Goal: Task Accomplishment & Management: Manage account settings

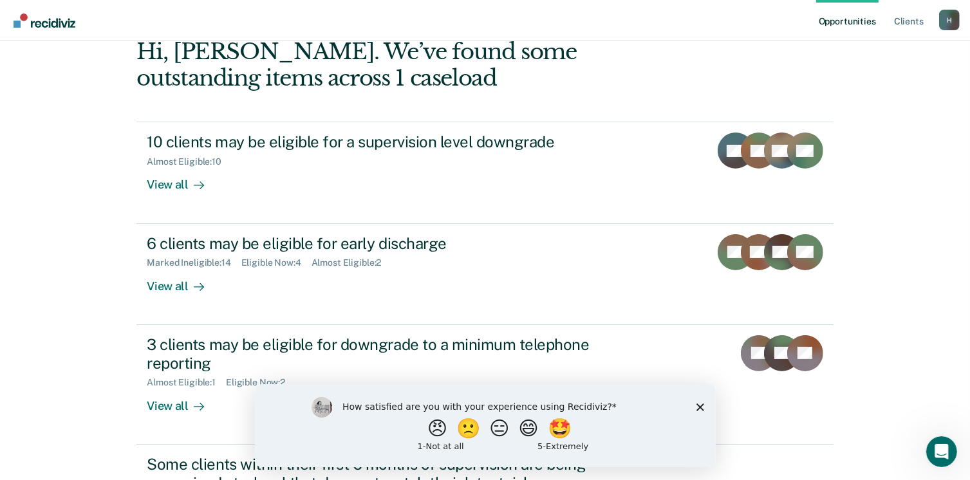
scroll to position [133, 0]
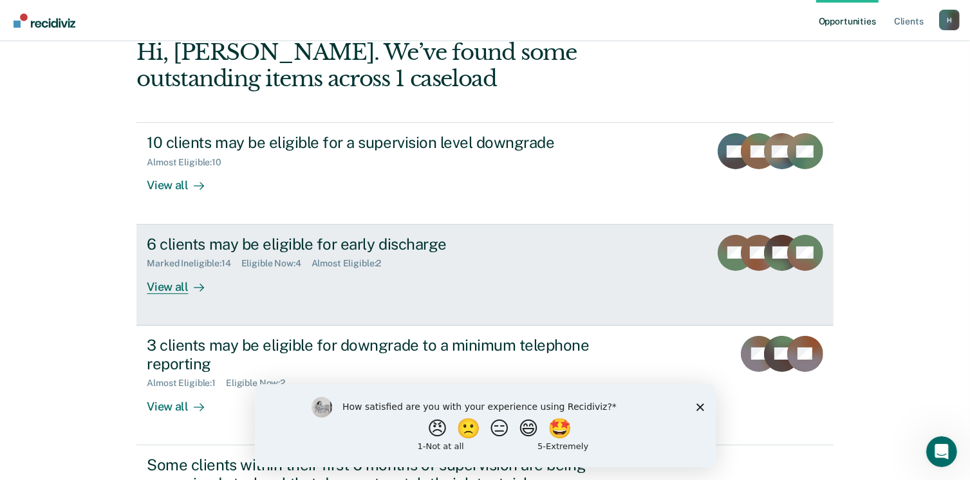
click at [160, 284] on div "View all" at bounding box center [183, 281] width 72 height 25
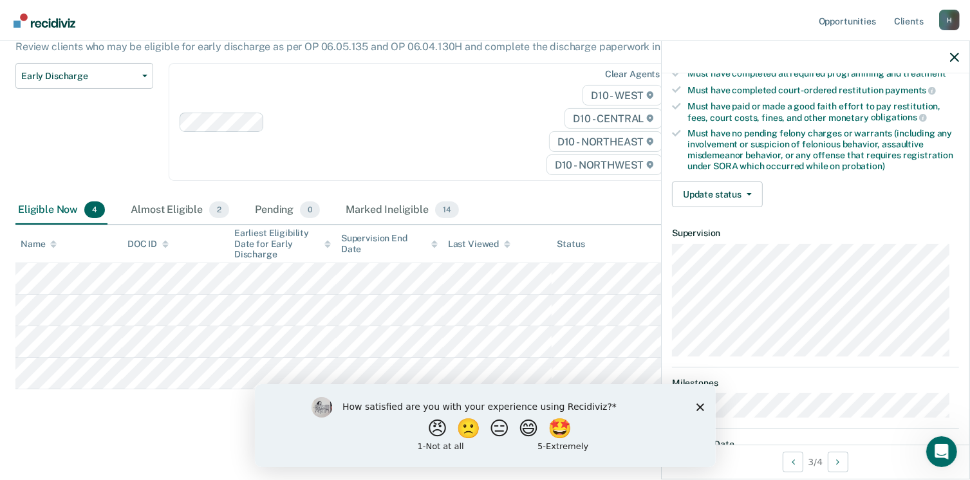
scroll to position [246, 0]
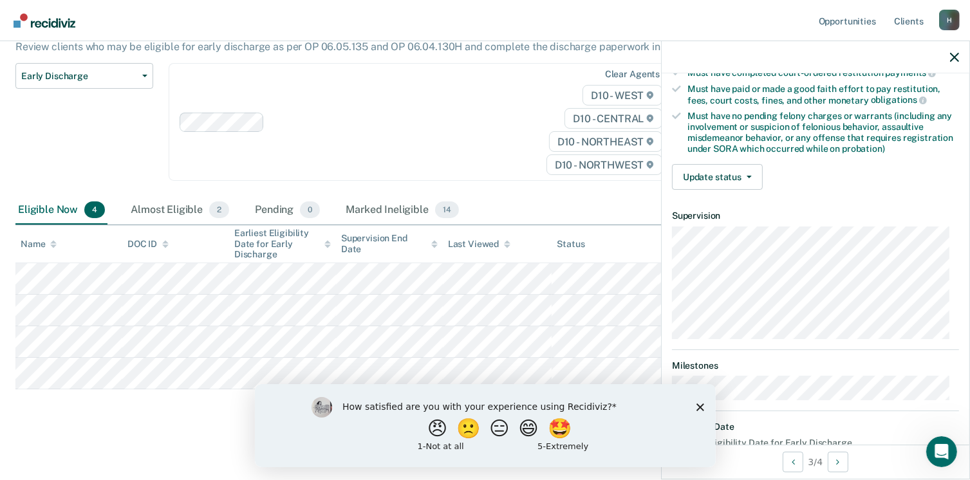
click at [698, 405] on polygon "Close survey" at bounding box center [699, 407] width 8 height 8
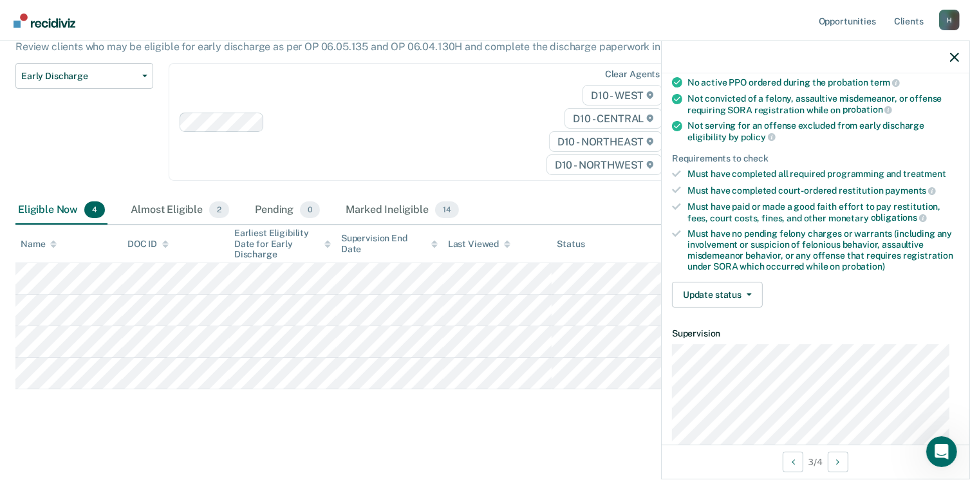
scroll to position [124, 0]
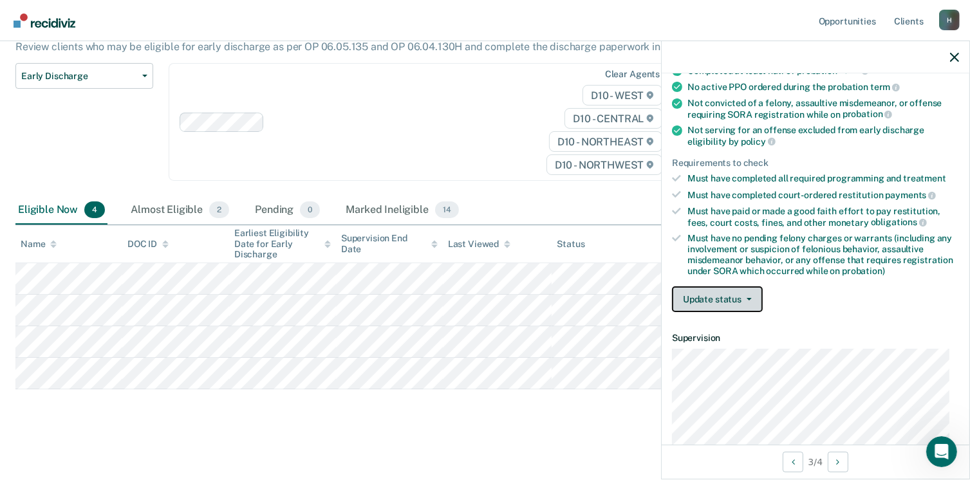
click at [744, 291] on button "Update status" at bounding box center [717, 299] width 91 height 26
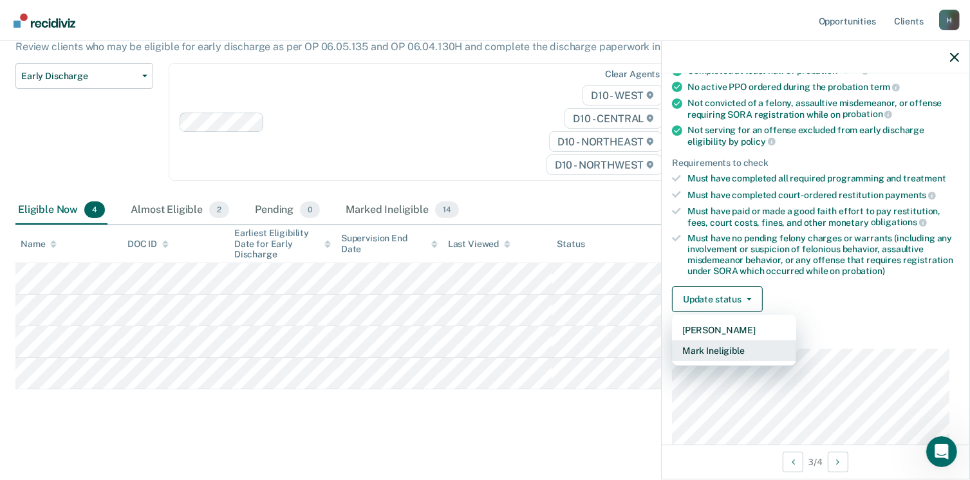
click at [719, 345] on button "Mark Ineligible" at bounding box center [734, 350] width 124 height 21
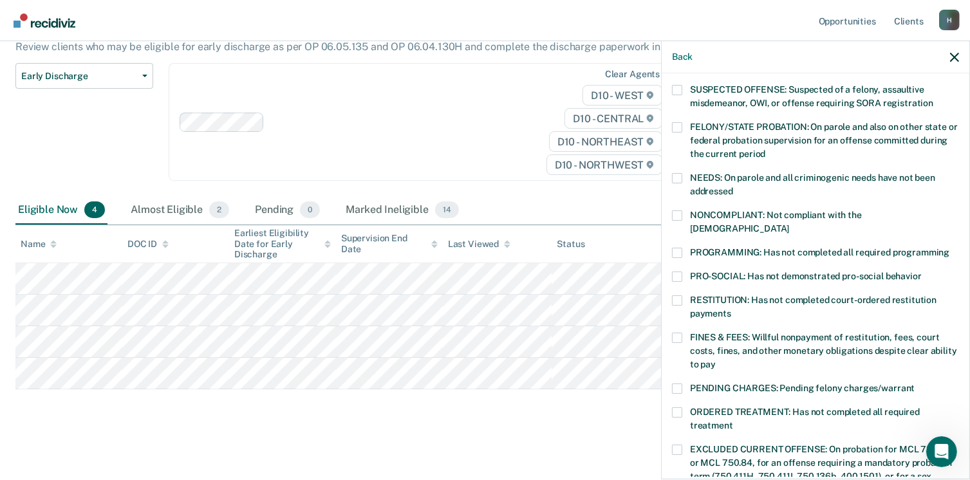
click at [675, 85] on span at bounding box center [677, 90] width 10 height 10
click at [933, 98] on input "SUSPECTED OFFENSE: Suspected of a felony, assaultive misdemeanor, OWI, or offen…" at bounding box center [933, 98] width 0 height 0
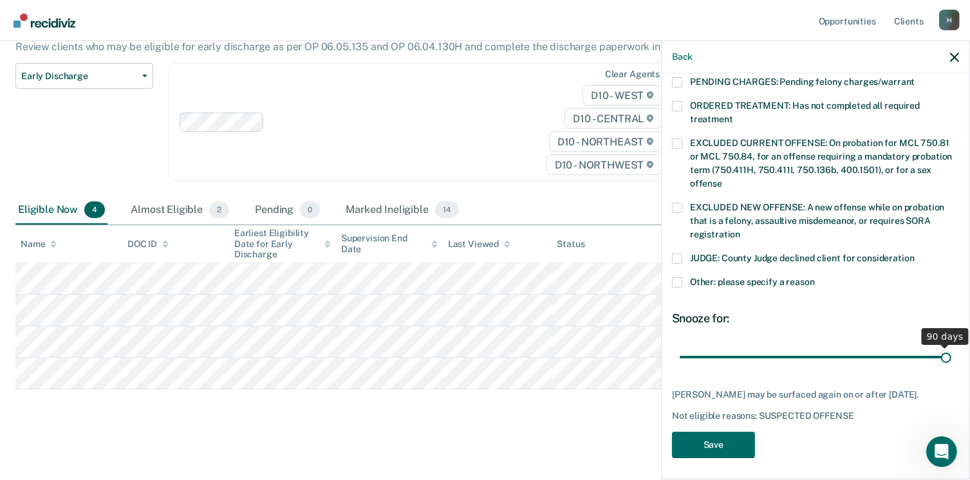
drag, startPoint x: 769, startPoint y: 346, endPoint x: 982, endPoint y: 331, distance: 212.9
type input "90"
click at [951, 346] on input "range" at bounding box center [815, 357] width 272 height 23
click at [708, 432] on button "Save" at bounding box center [713, 445] width 83 height 26
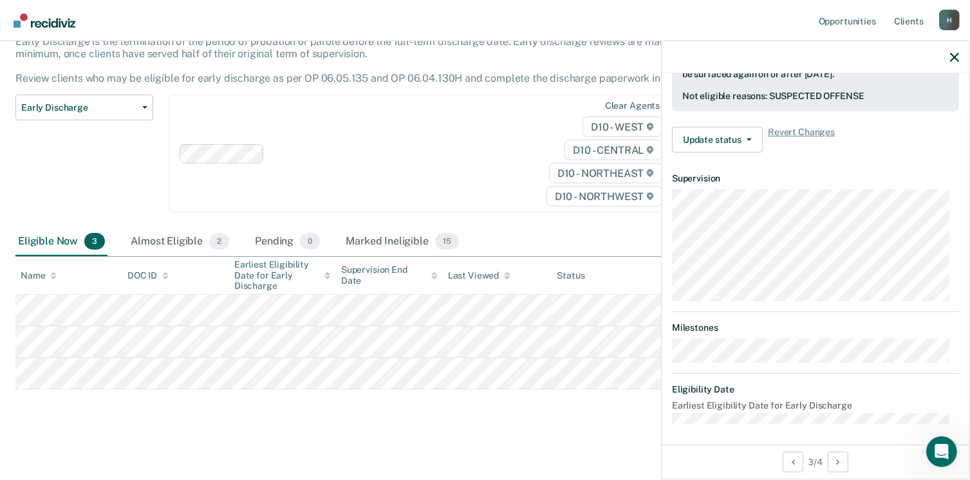
scroll to position [283, 0]
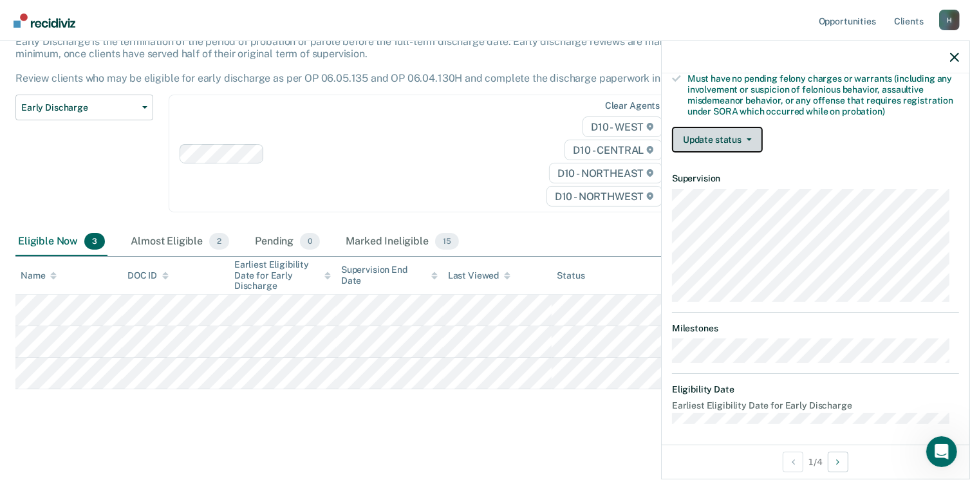
click at [737, 131] on button "Update status" at bounding box center [717, 140] width 91 height 26
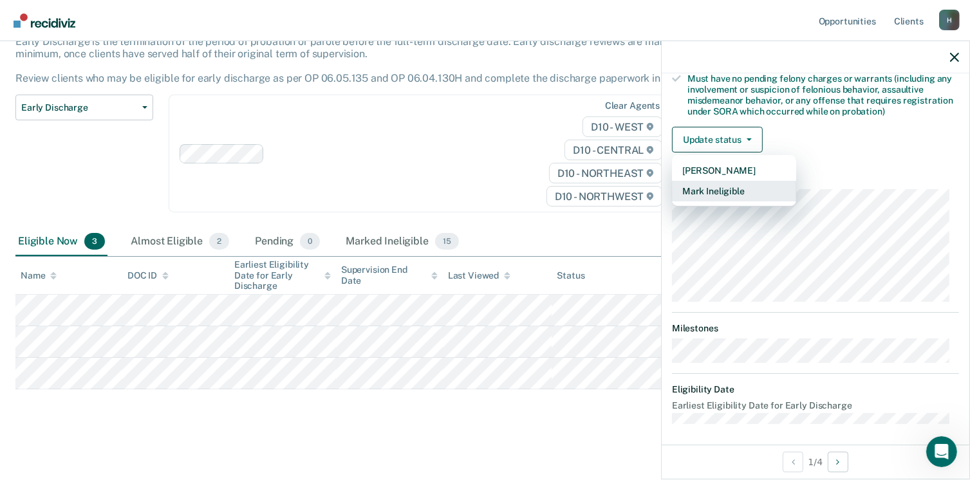
click at [704, 190] on button "Mark Ineligible" at bounding box center [734, 191] width 124 height 21
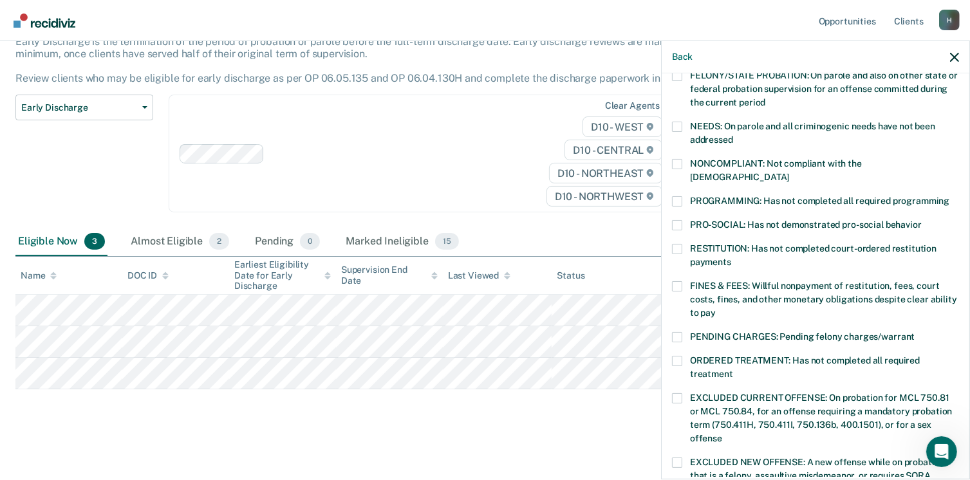
scroll to position [175, 0]
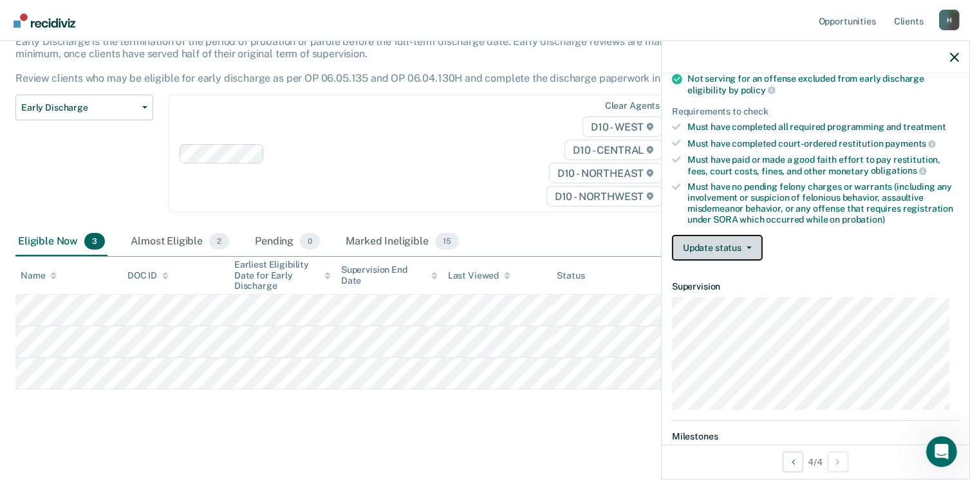
click at [728, 245] on button "Update status" at bounding box center [717, 248] width 91 height 26
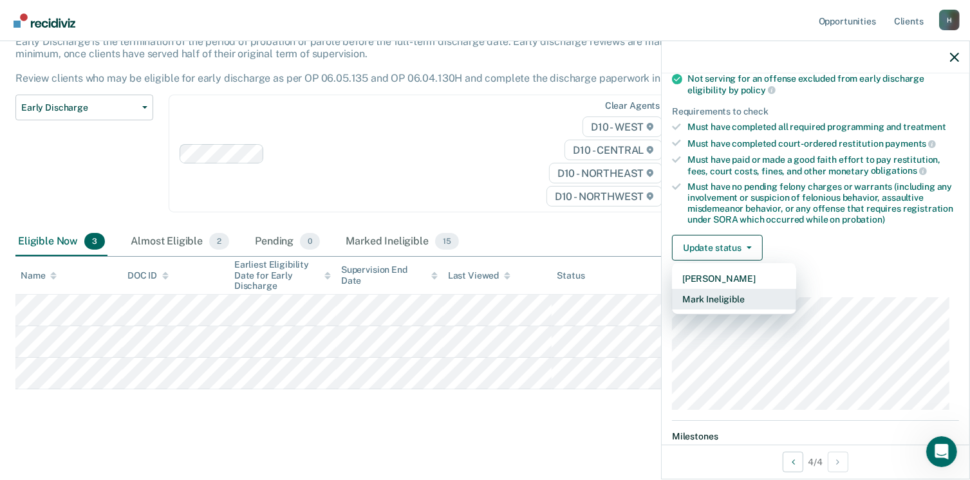
click at [697, 295] on button "Mark Ineligible" at bounding box center [734, 299] width 124 height 21
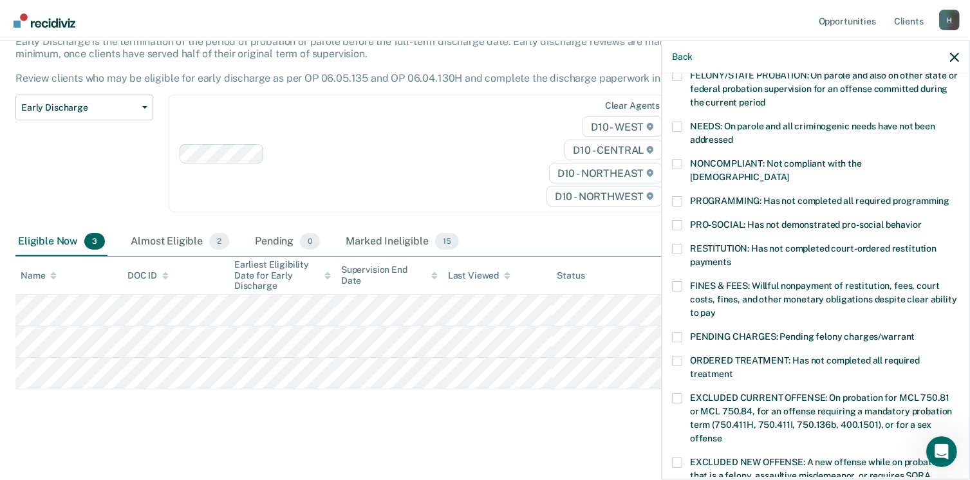
click at [676, 196] on span at bounding box center [677, 201] width 10 height 10
click at [949, 196] on input "PROGRAMMING: Has not completed all required programming" at bounding box center [949, 196] width 0 height 0
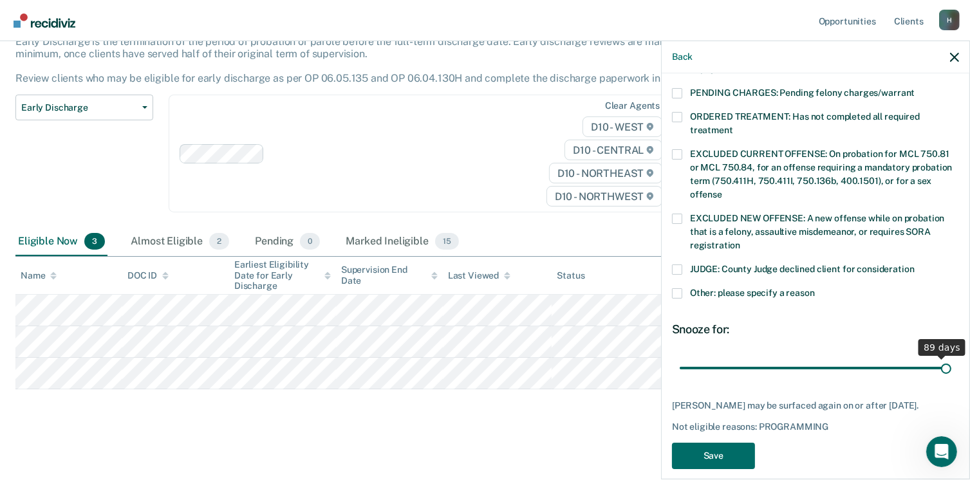
drag, startPoint x: 766, startPoint y: 351, endPoint x: 939, endPoint y: 389, distance: 177.8
type input "90"
click at [939, 380] on input "range" at bounding box center [815, 368] width 272 height 23
click at [733, 443] on button "Save" at bounding box center [713, 456] width 83 height 26
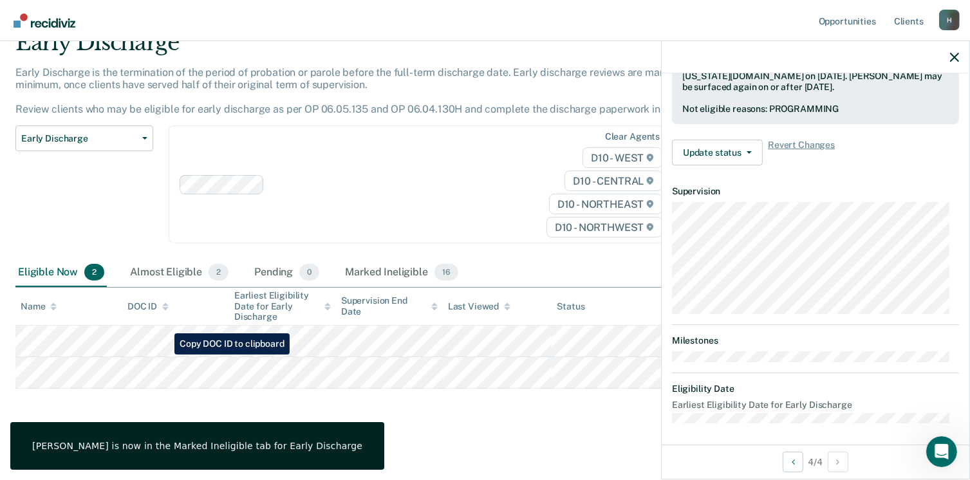
scroll to position [0, 0]
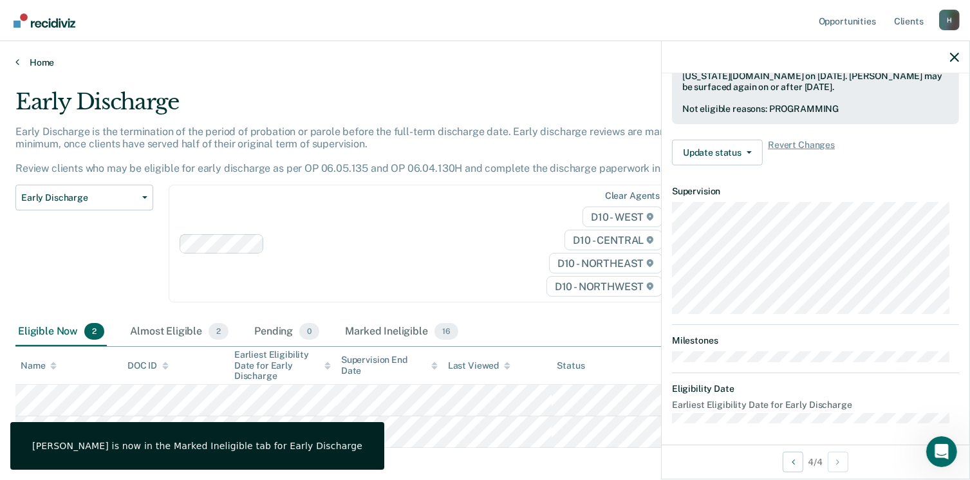
click at [39, 60] on link "Home" at bounding box center [484, 63] width 939 height 12
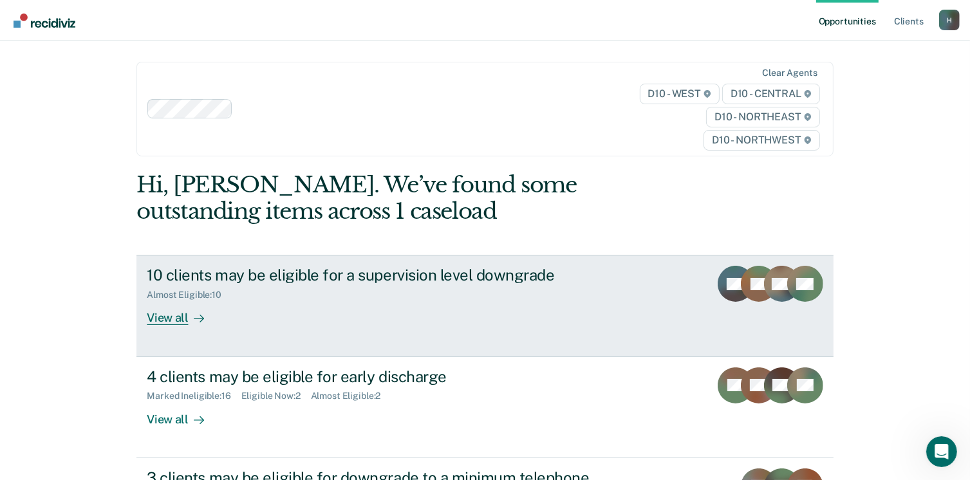
scroll to position [157, 0]
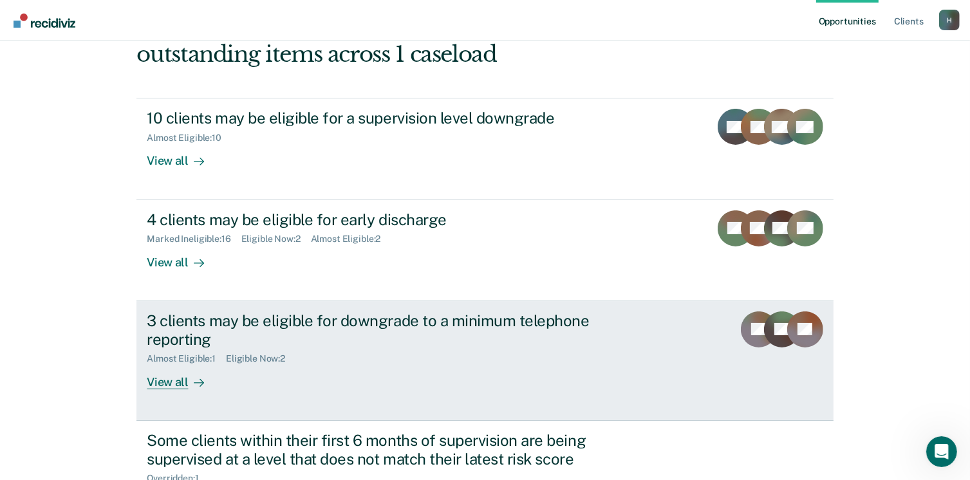
click at [158, 382] on div "View all" at bounding box center [183, 376] width 72 height 25
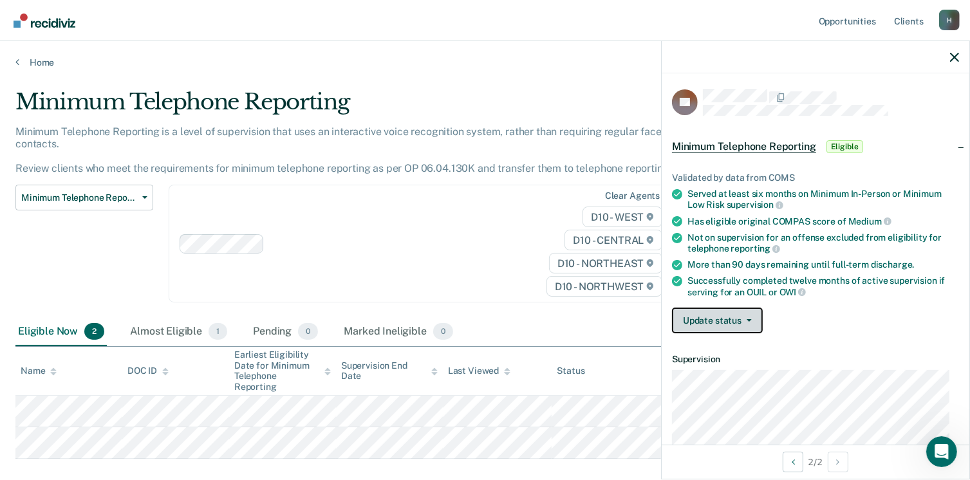
click at [741, 322] on button "Update status" at bounding box center [717, 321] width 91 height 26
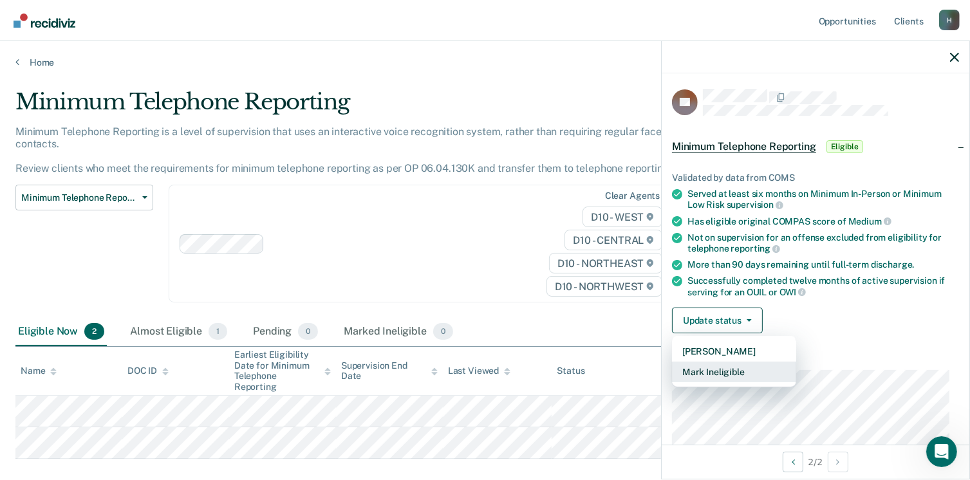
click at [715, 370] on button "Mark Ineligible" at bounding box center [734, 372] width 124 height 21
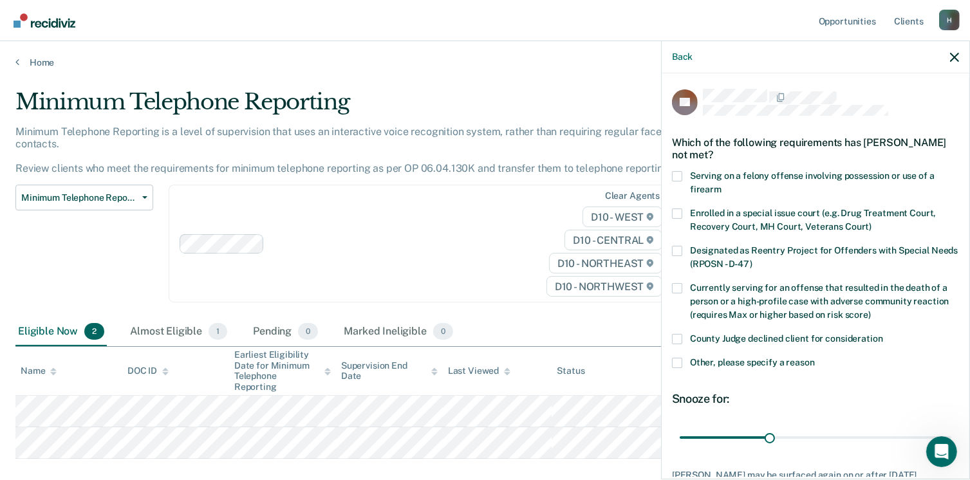
click at [685, 361] on label "Other, please specify a reason" at bounding box center [815, 365] width 287 height 14
click at [815, 358] on input "Other, please specify a reason" at bounding box center [815, 358] width 0 height 0
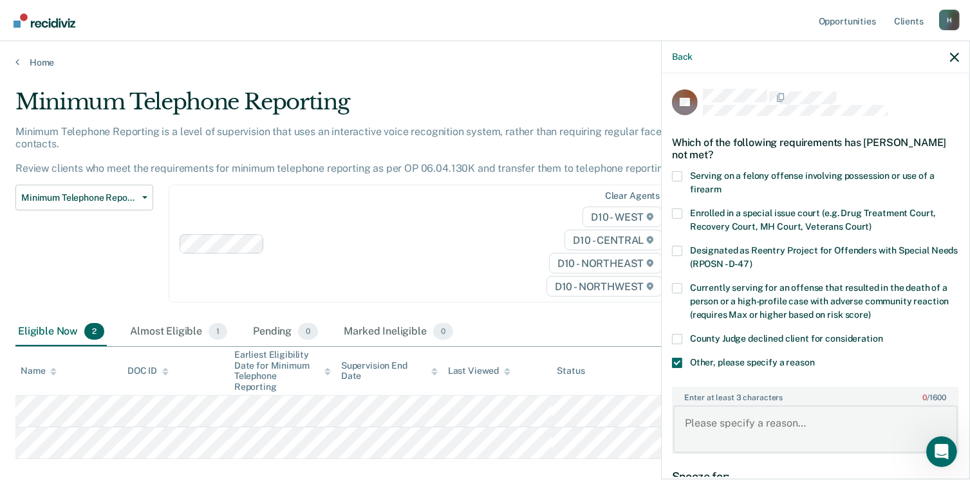
click at [717, 416] on textarea "Enter at least 3 characters 0 / 1600" at bounding box center [815, 429] width 284 height 48
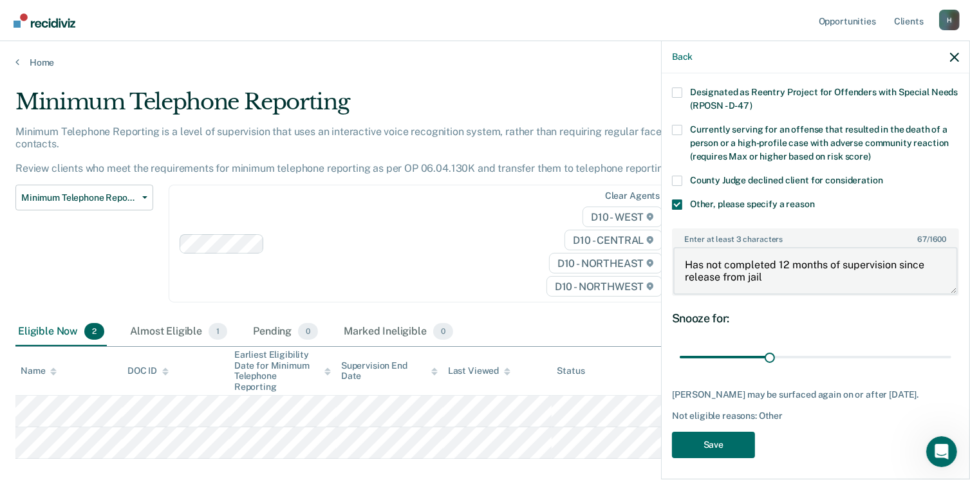
scroll to position [160, 0]
type textarea "Has not completed 12 months of supervision since release from jail"
drag, startPoint x: 764, startPoint y: 353, endPoint x: 946, endPoint y: 349, distance: 182.1
type input "90"
click at [946, 349] on input "range" at bounding box center [815, 356] width 272 height 23
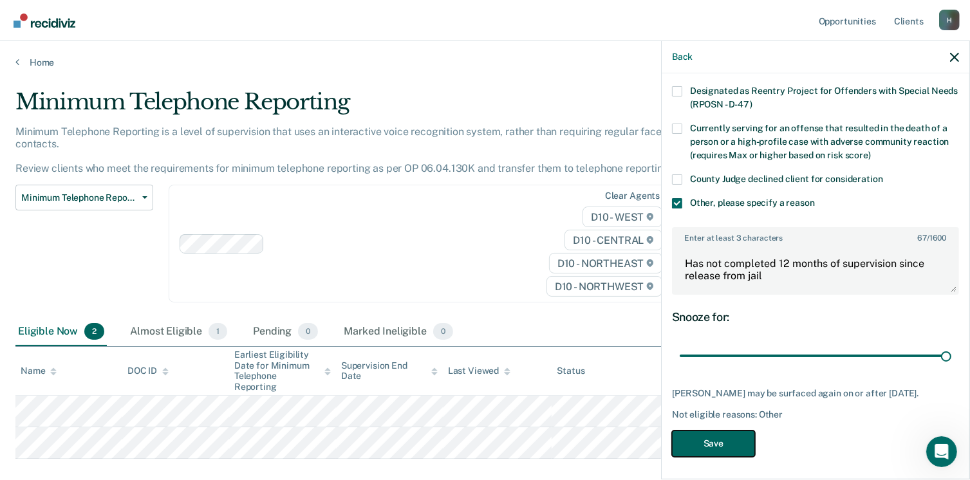
click at [698, 444] on button "Save" at bounding box center [713, 443] width 83 height 26
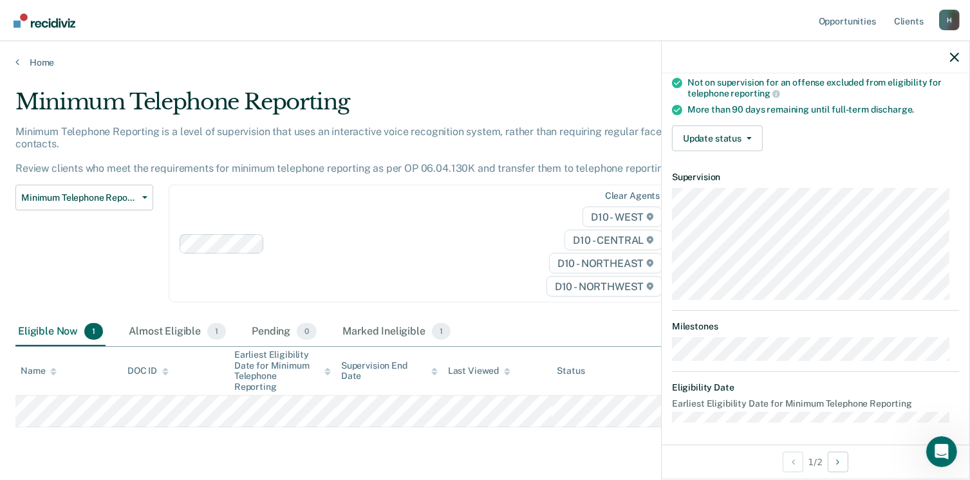
scroll to position [26, 0]
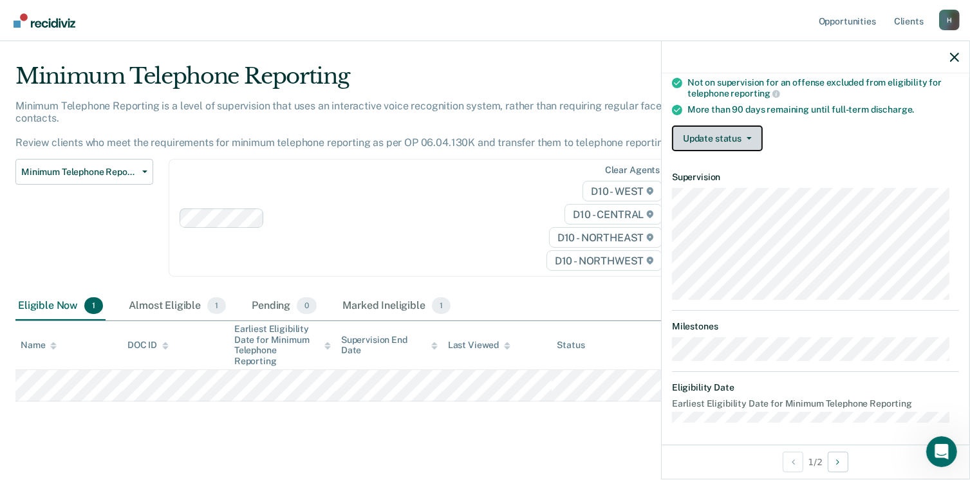
click at [737, 138] on button "Update status" at bounding box center [717, 138] width 91 height 26
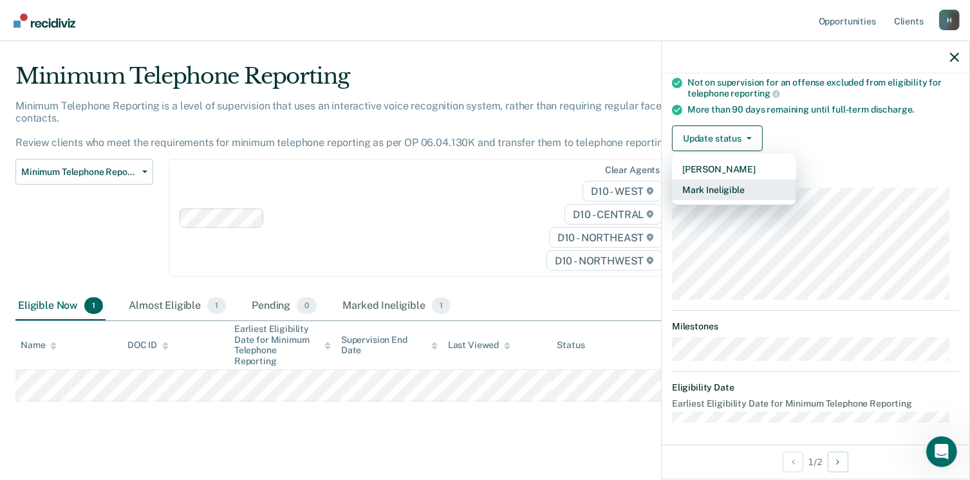
click at [721, 190] on button "Mark Ineligible" at bounding box center [734, 190] width 124 height 21
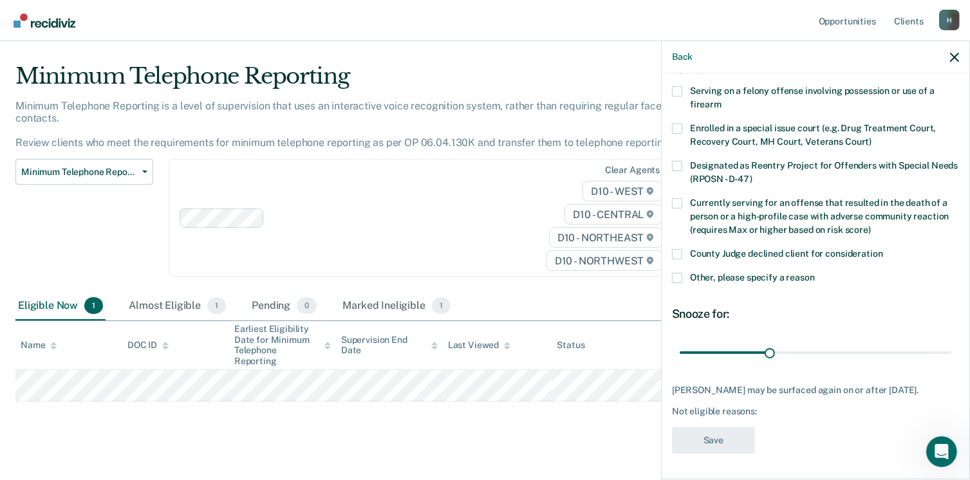
scroll to position [0, 0]
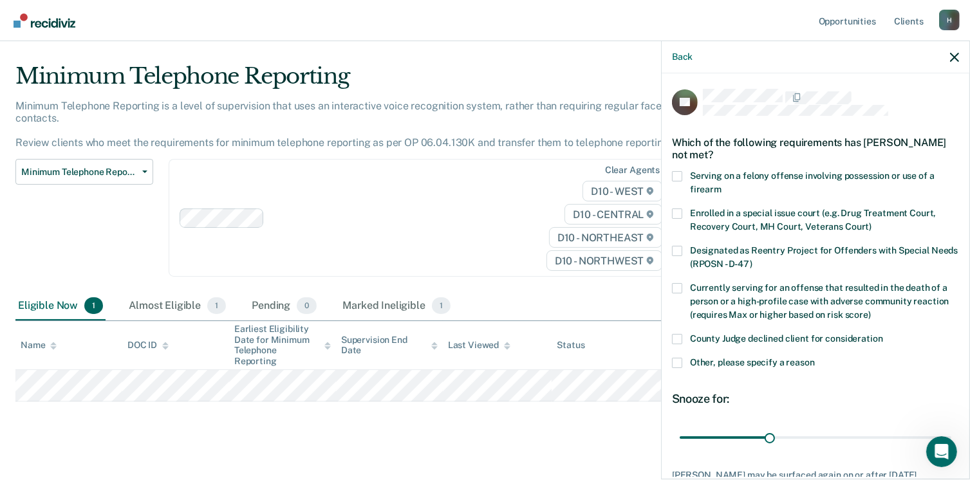
click at [679, 360] on span at bounding box center [677, 363] width 10 height 10
click at [815, 358] on input "Other, please specify a reason" at bounding box center [815, 358] width 0 height 0
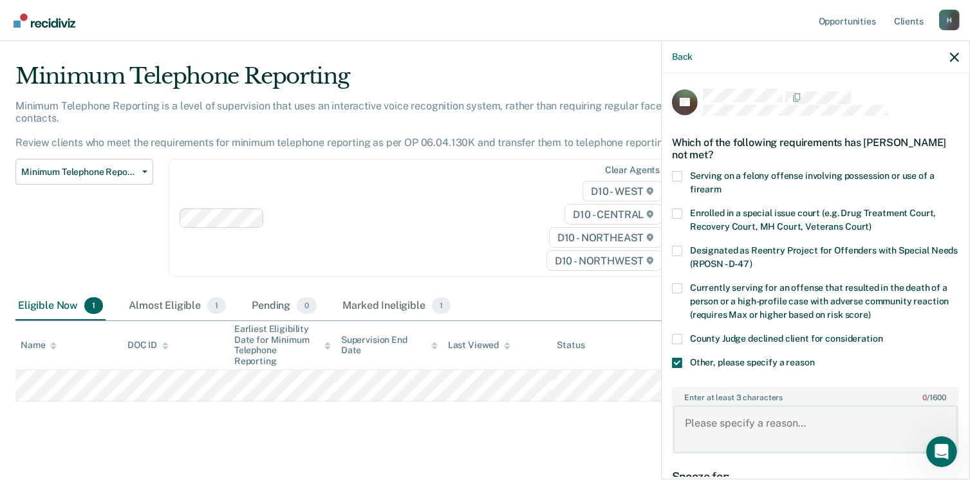
click at [713, 424] on textarea "Enter at least 3 characters 0 / 1600" at bounding box center [815, 429] width 284 height 48
type textarea "N"
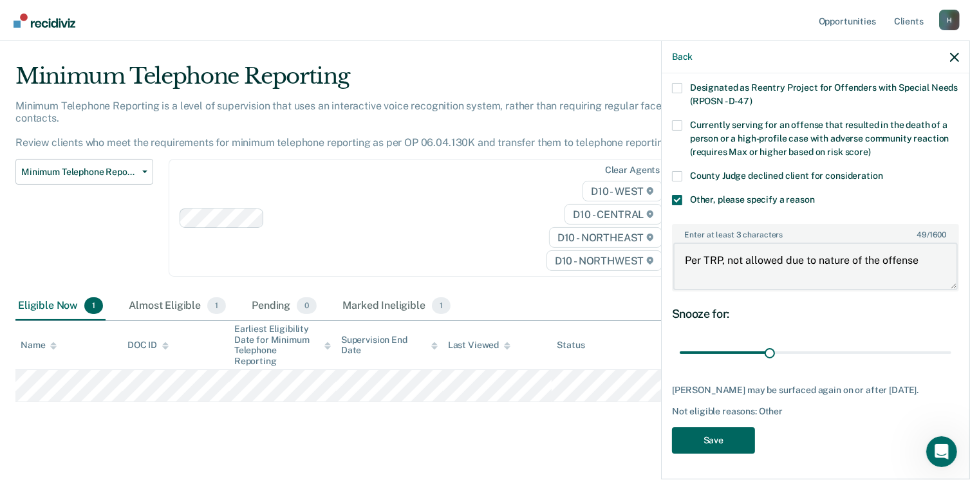
type textarea "Per TRP, not allowed due to nature of the offense"
click at [723, 436] on button "Save" at bounding box center [713, 440] width 83 height 26
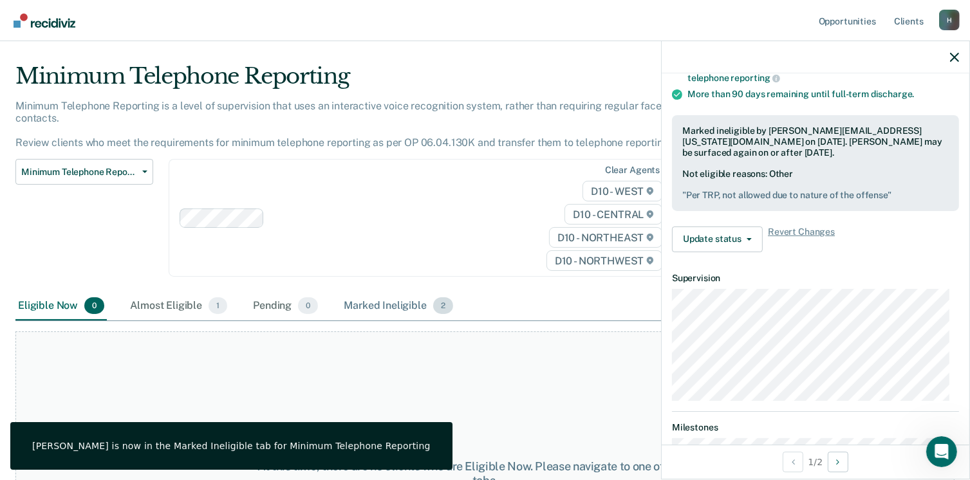
click at [433, 297] on span "2" at bounding box center [443, 305] width 20 height 17
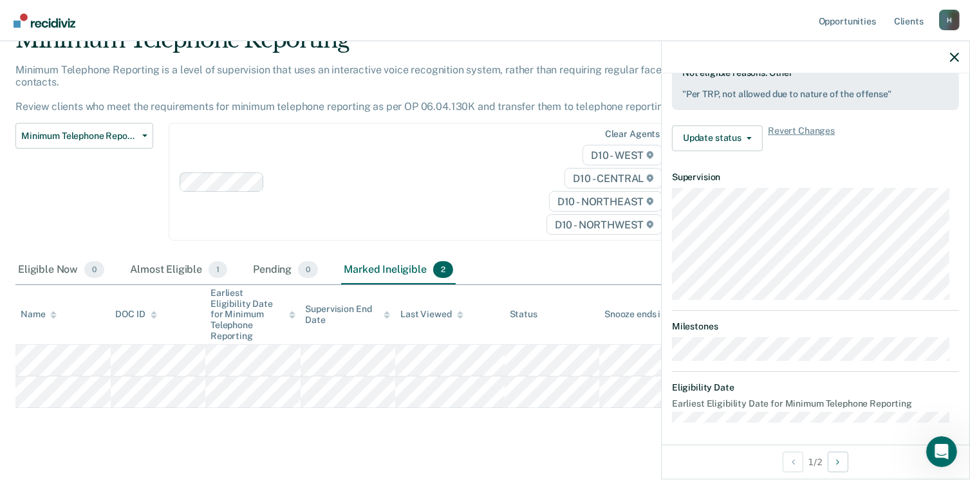
scroll to position [0, 0]
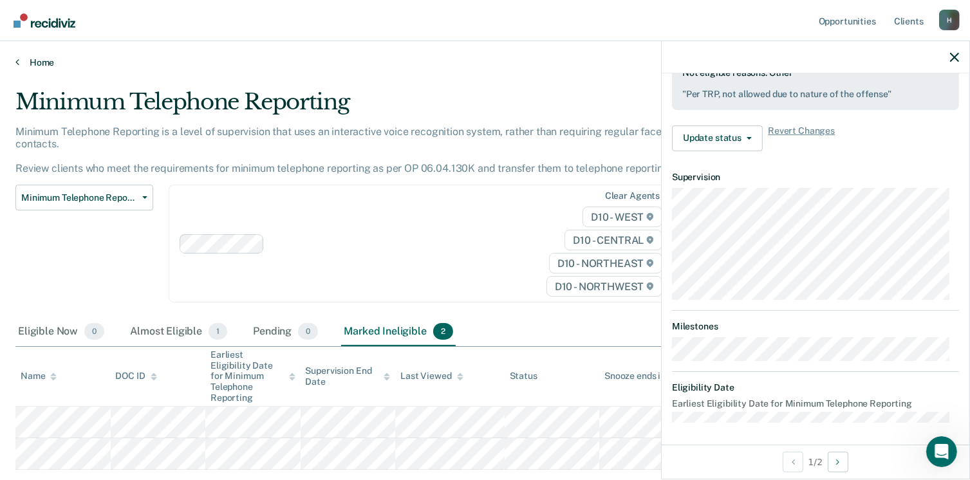
click at [27, 62] on link "Home" at bounding box center [484, 63] width 939 height 12
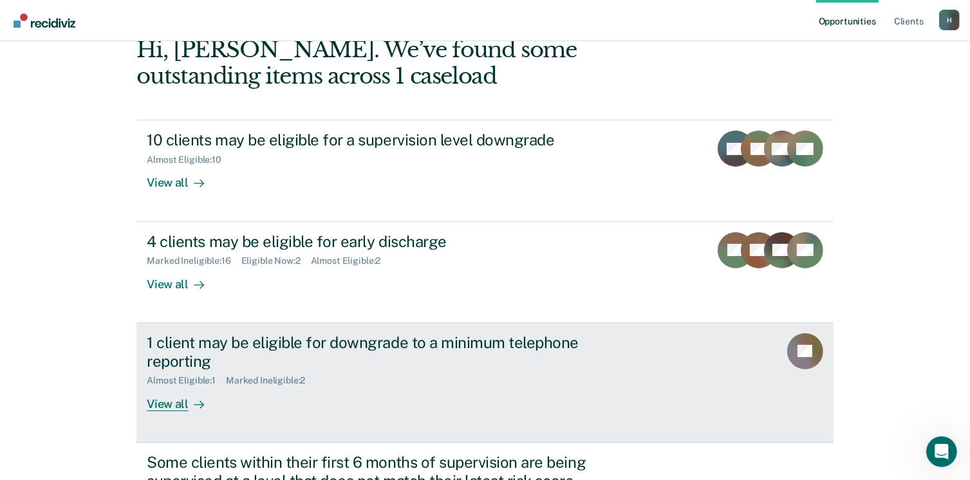
scroll to position [295, 0]
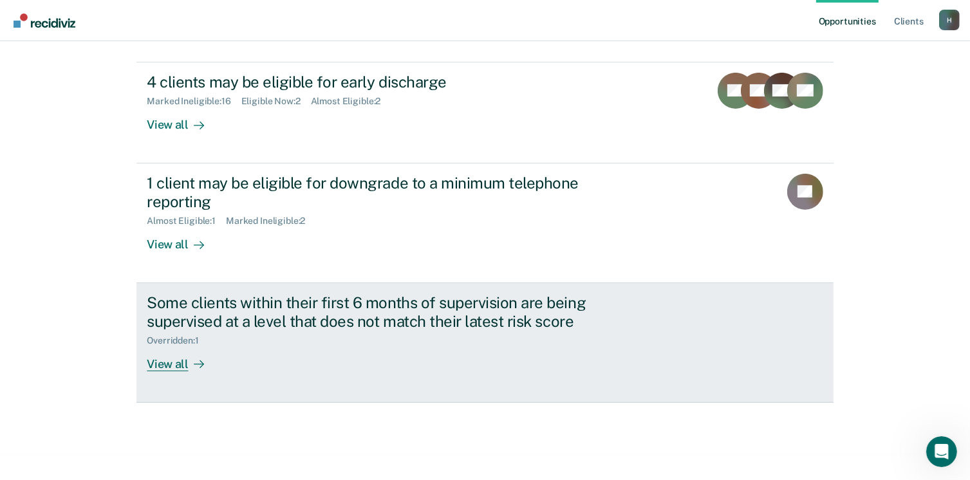
click at [172, 362] on div "View all" at bounding box center [183, 358] width 72 height 25
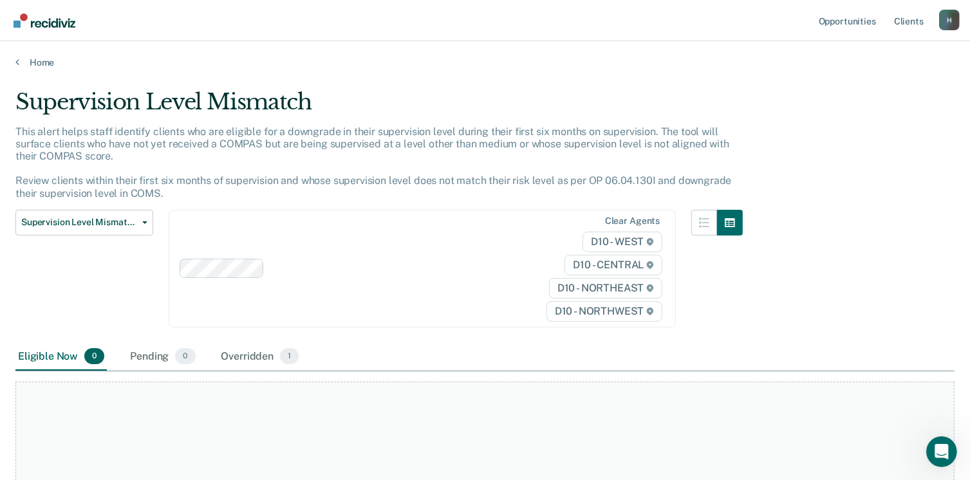
scroll to position [144, 0]
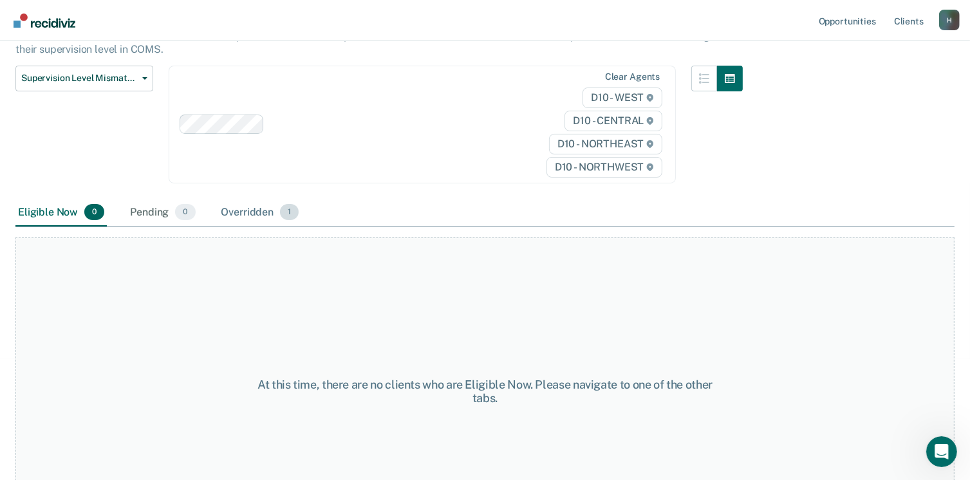
click at [289, 207] on span "1" at bounding box center [289, 212] width 19 height 17
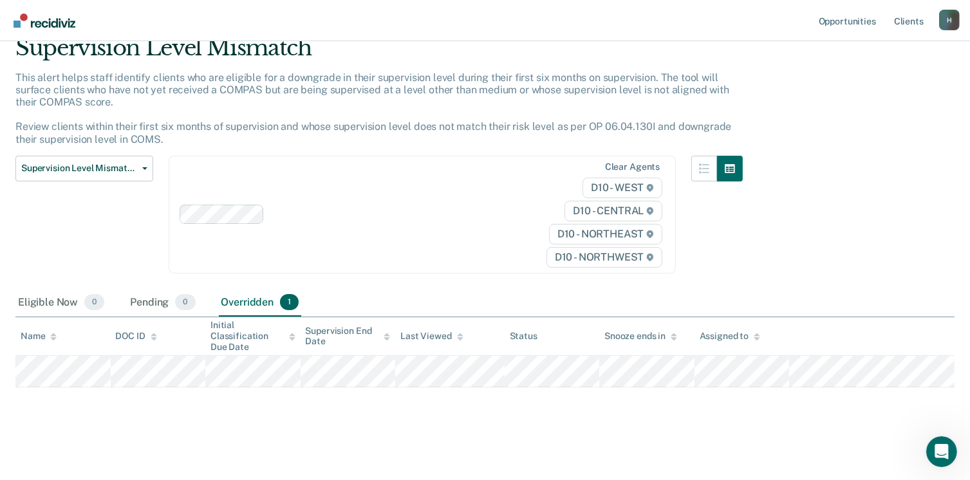
scroll to position [51, 0]
